Goal: Navigation & Orientation: Find specific page/section

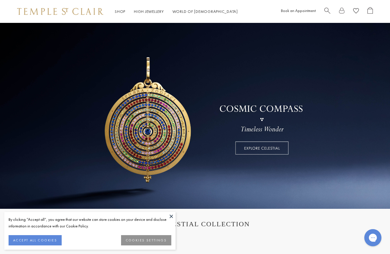
click at [255, 149] on link at bounding box center [195, 116] width 390 height 186
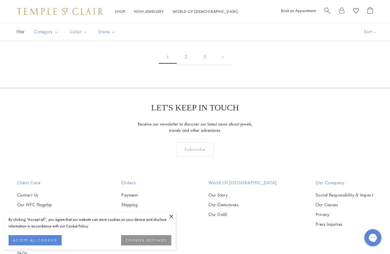
scroll to position [2855, 0]
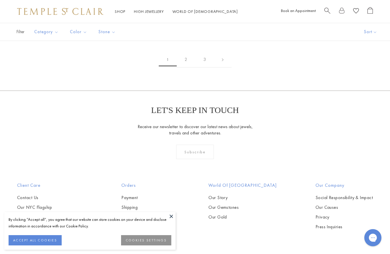
click at [188, 55] on link "2" at bounding box center [186, 60] width 19 height 16
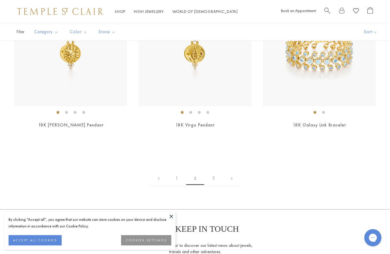
scroll to position [2769, 0]
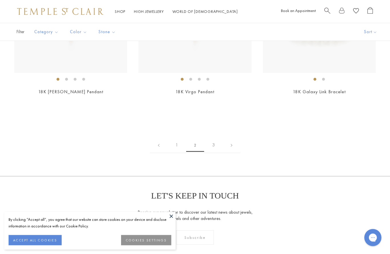
click at [211, 141] on link "3" at bounding box center [213, 145] width 19 height 16
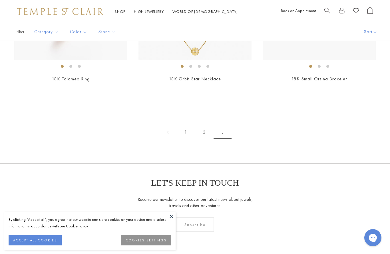
scroll to position [170, 0]
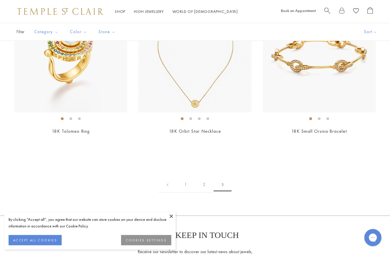
click at [168, 183] on link at bounding box center [168, 185] width 18 height 16
